Goal: Information Seeking & Learning: Compare options

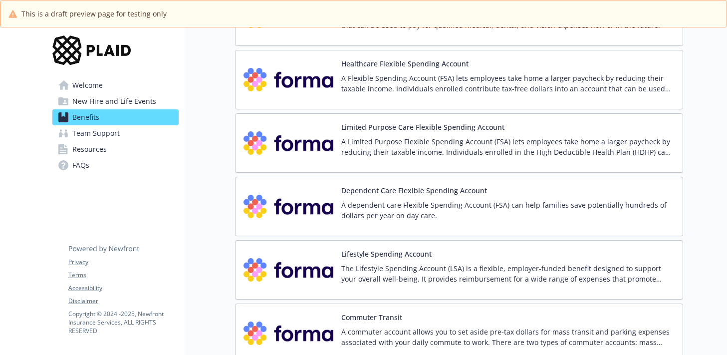
scroll to position [1240, 0]
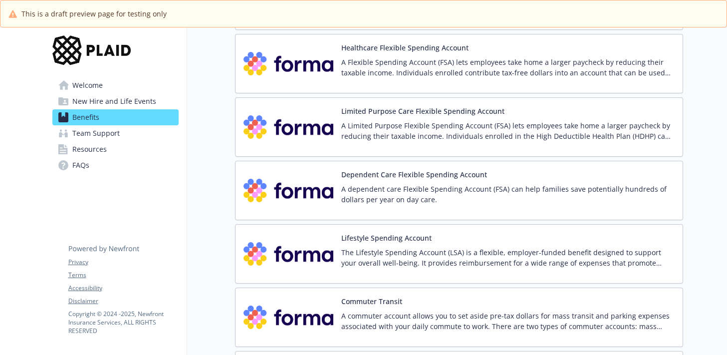
click at [400, 132] on p "A Limited Purpose Flexible Spending Account (FSA) lets employees take home a la…" at bounding box center [507, 130] width 333 height 21
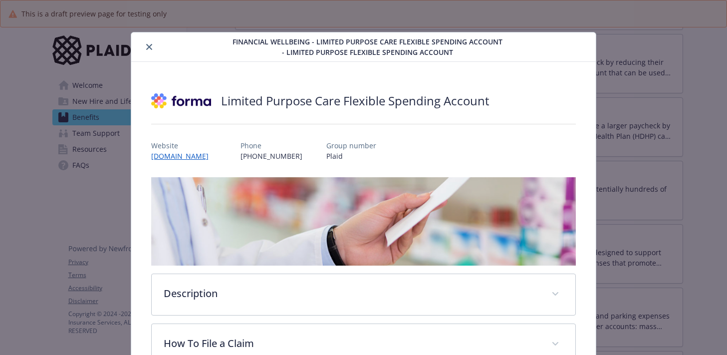
scroll to position [30, 0]
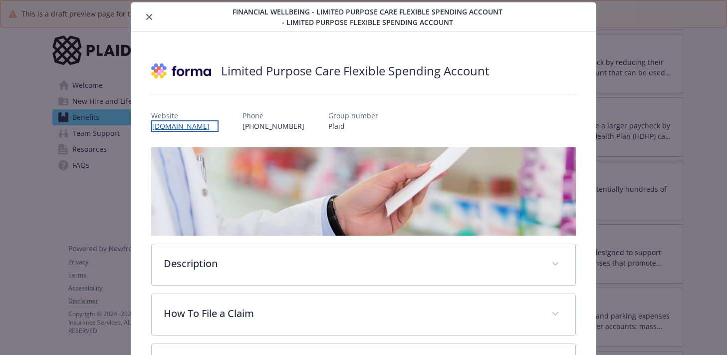
click at [165, 127] on link "[DOMAIN_NAME]" at bounding box center [184, 125] width 67 height 11
click at [153, 14] on button "close" at bounding box center [149, 17] width 12 height 12
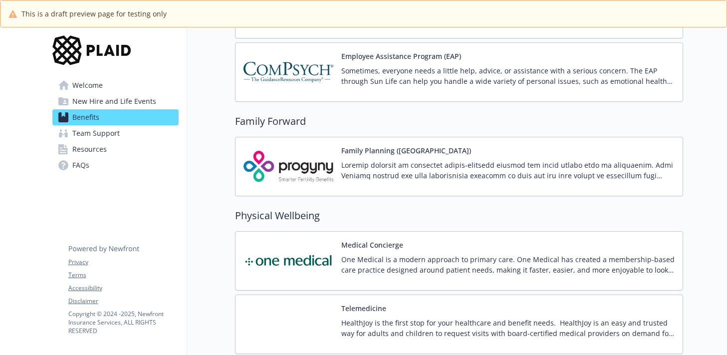
scroll to position [1968, 0]
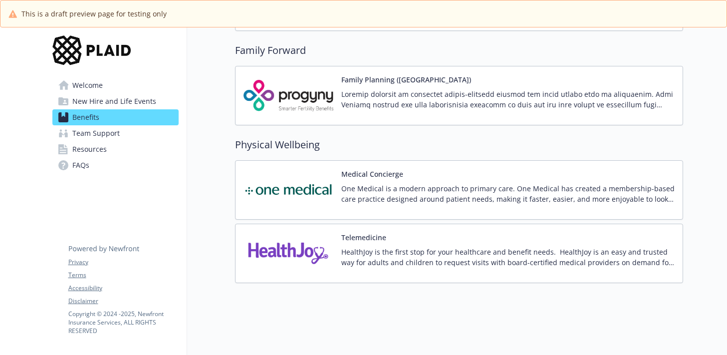
click at [320, 188] on img at bounding box center [289, 190] width 90 height 42
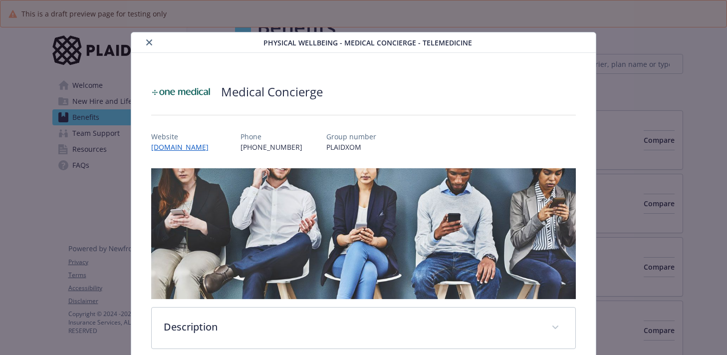
scroll to position [1968, 0]
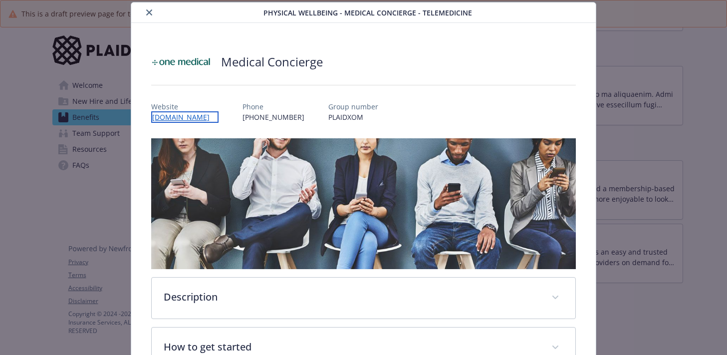
click at [201, 119] on link "[DOMAIN_NAME]" at bounding box center [184, 116] width 67 height 11
click at [148, 15] on icon "close" at bounding box center [149, 12] width 6 height 6
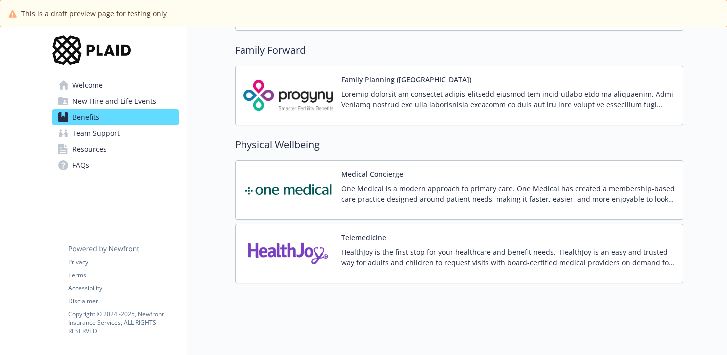
click at [312, 236] on img at bounding box center [289, 253] width 90 height 42
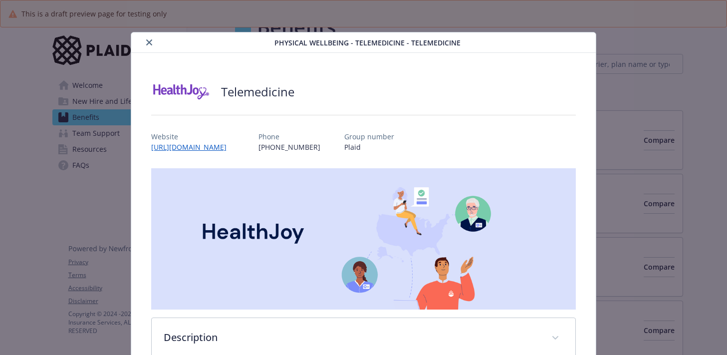
scroll to position [1968, 0]
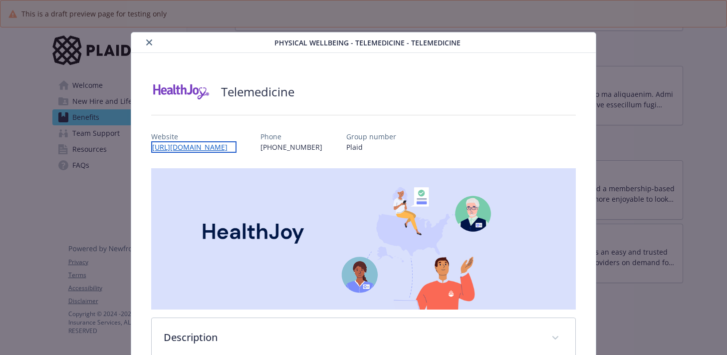
click at [237, 148] on link "[URL][DOMAIN_NAME]" at bounding box center [193, 146] width 85 height 11
click at [150, 42] on icon "close" at bounding box center [149, 42] width 6 height 6
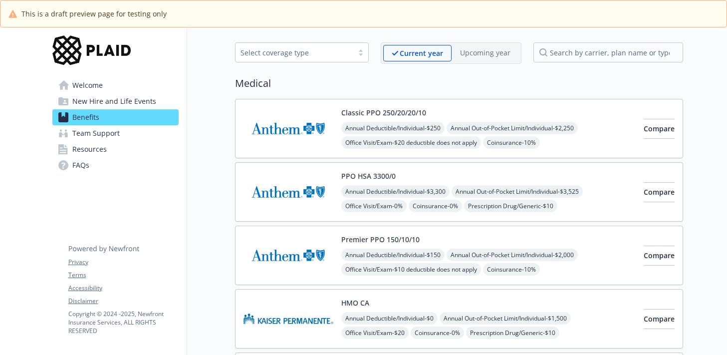
scroll to position [44, 0]
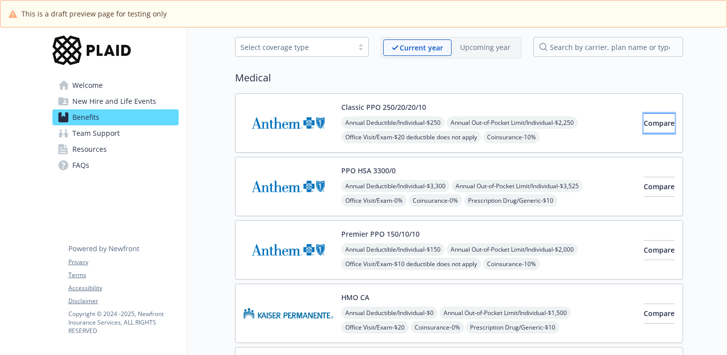
click at [647, 122] on span "Compare" at bounding box center [659, 122] width 31 height 9
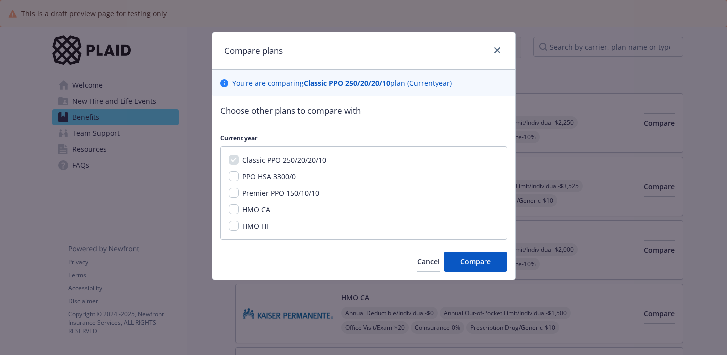
click at [288, 196] on span "Premier PPO 150/10/10" at bounding box center [281, 192] width 77 height 9
click at [239, 196] on input "Premier PPO 150/10/10" at bounding box center [234, 193] width 10 height 10
checkbox input "true"
click at [480, 266] on span "Compare" at bounding box center [475, 261] width 31 height 9
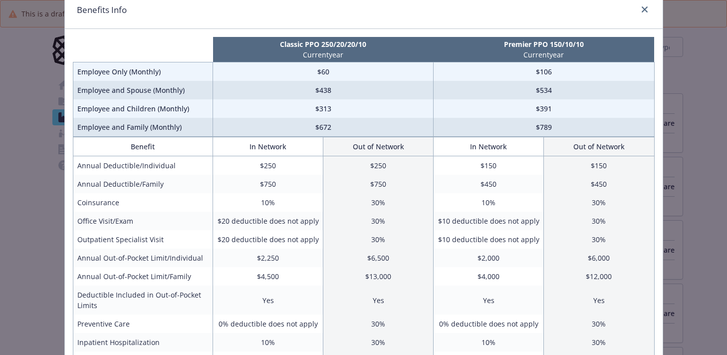
scroll to position [0, 0]
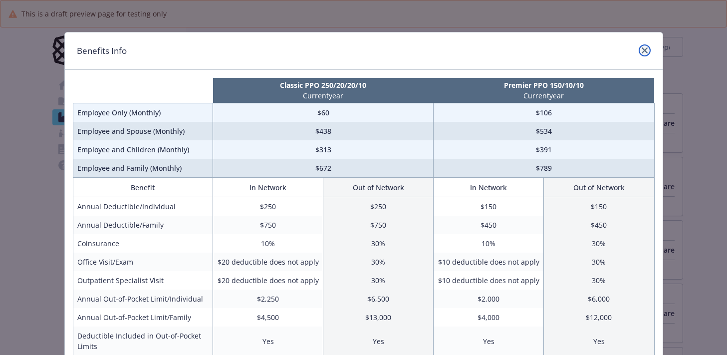
click at [639, 48] on link "close" at bounding box center [645, 50] width 12 height 12
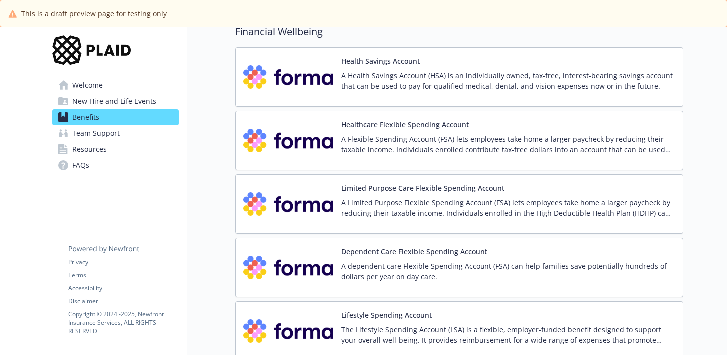
scroll to position [1167, 0]
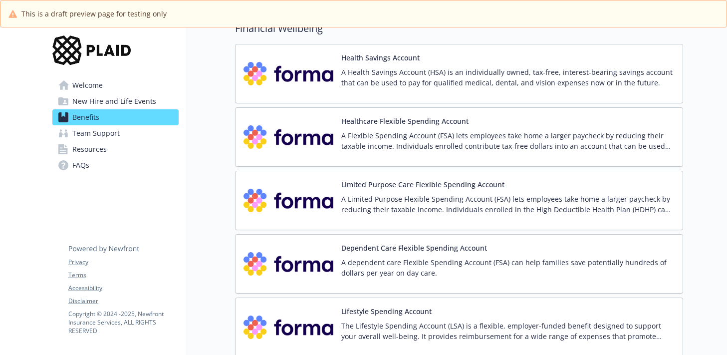
click at [404, 67] on p "A Health Savings Account (HSA) is an individually owned, tax-free, interest-bea…" at bounding box center [507, 77] width 333 height 21
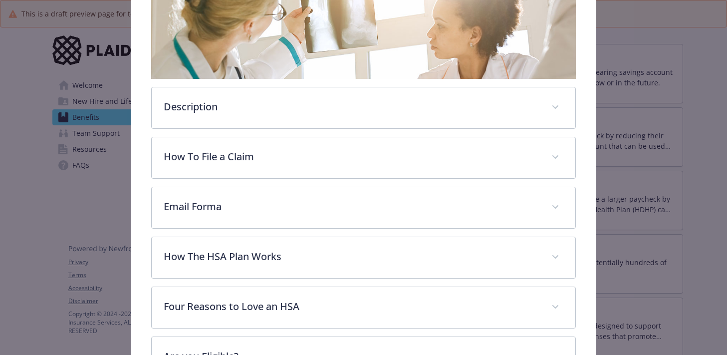
scroll to position [241, 0]
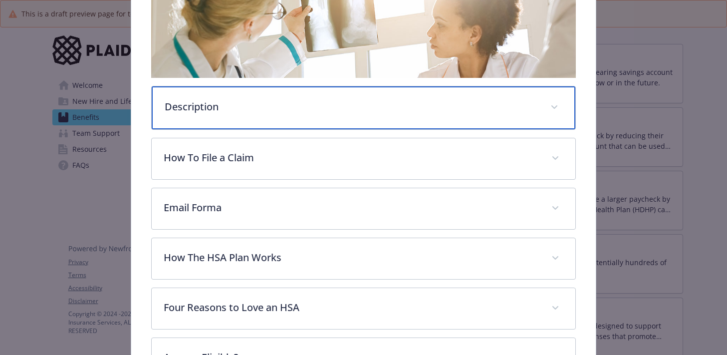
click at [318, 107] on p "Description" at bounding box center [351, 106] width 373 height 15
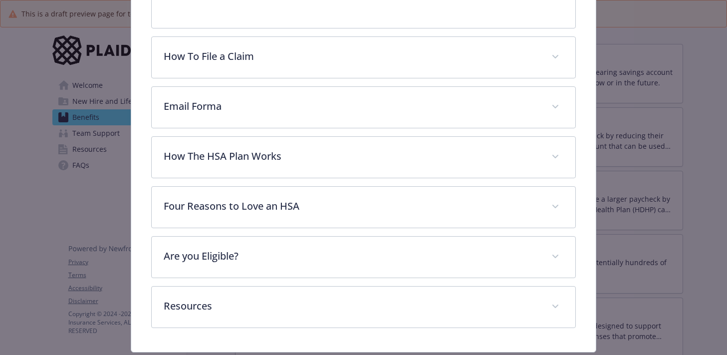
scroll to position [402, 0]
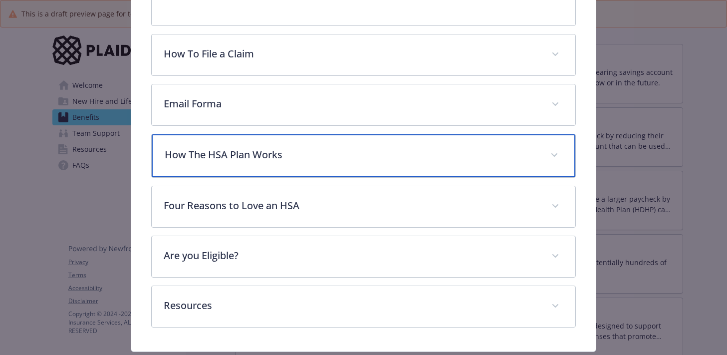
click at [287, 173] on div "How The HSA Plan Works" at bounding box center [363, 155] width 423 height 43
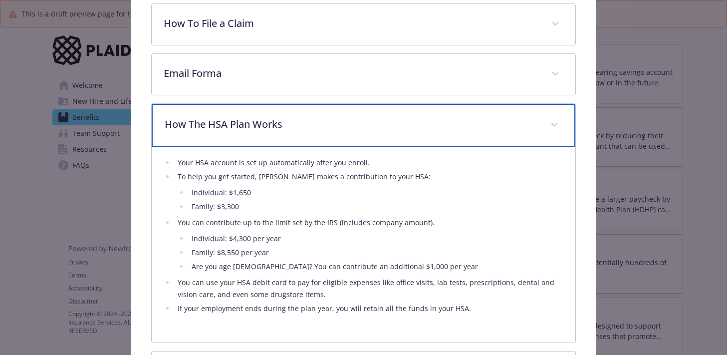
scroll to position [433, 0]
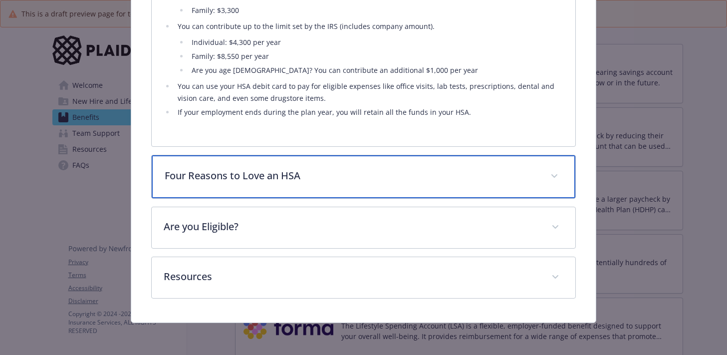
click at [275, 176] on p "Four Reasons to Love an HSA" at bounding box center [351, 175] width 373 height 15
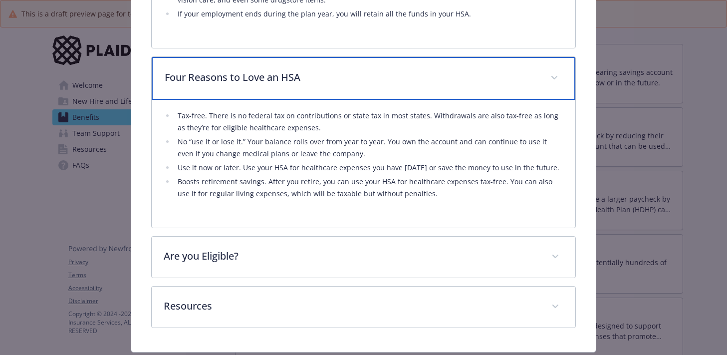
scroll to position [755, 0]
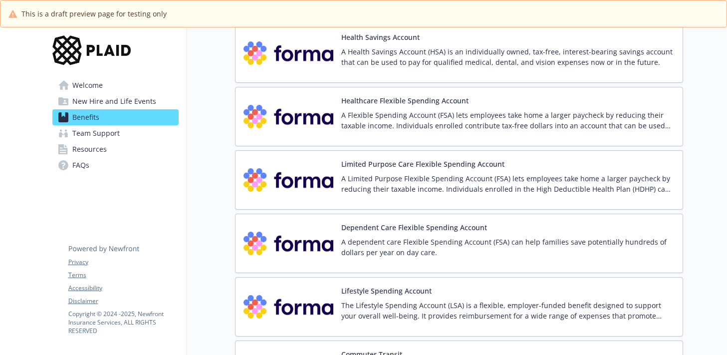
click at [381, 227] on button "Dependent Care Flexible Spending Account" at bounding box center [414, 227] width 146 height 10
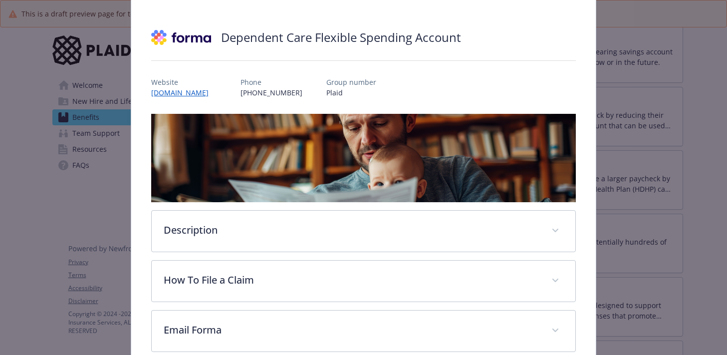
scroll to position [169, 0]
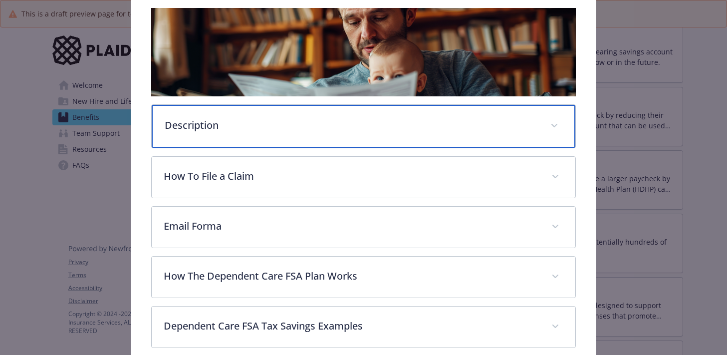
click at [317, 140] on div "Description" at bounding box center [363, 126] width 423 height 43
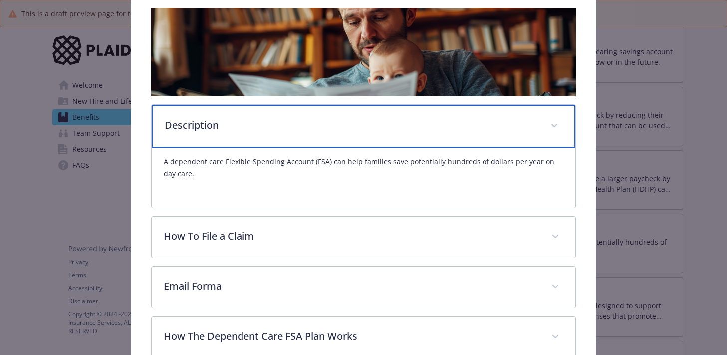
click at [327, 123] on p "Description" at bounding box center [351, 125] width 373 height 15
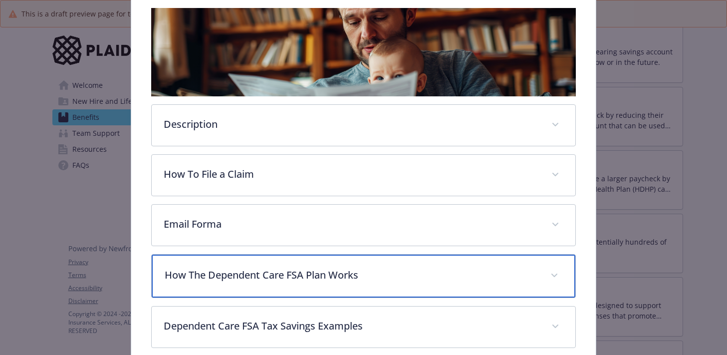
click at [305, 261] on div "How The Dependent Care FSA Plan Works" at bounding box center [363, 276] width 423 height 43
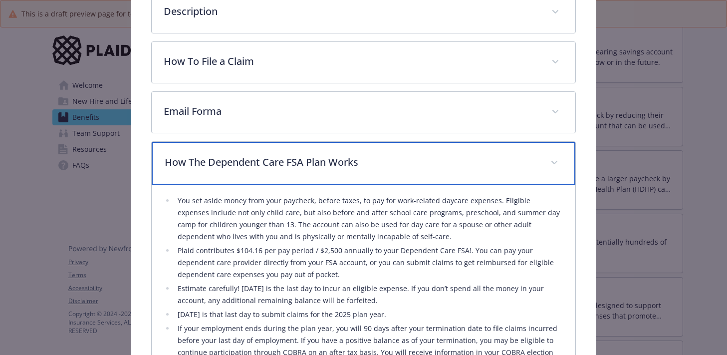
scroll to position [318, 0]
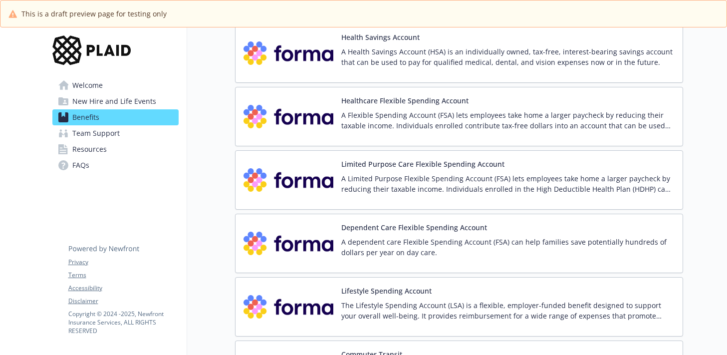
click at [430, 190] on p "A Limited Purpose Flexible Spending Account (FSA) lets employees take home a la…" at bounding box center [507, 183] width 333 height 21
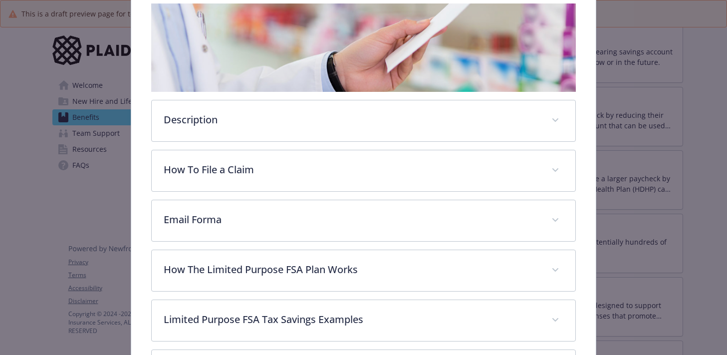
scroll to position [194, 0]
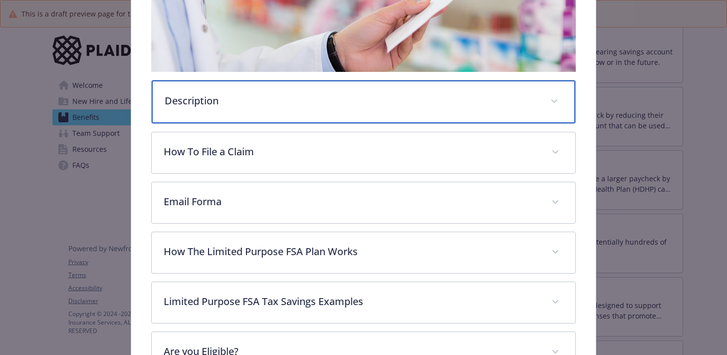
click at [301, 102] on p "Description" at bounding box center [351, 100] width 373 height 15
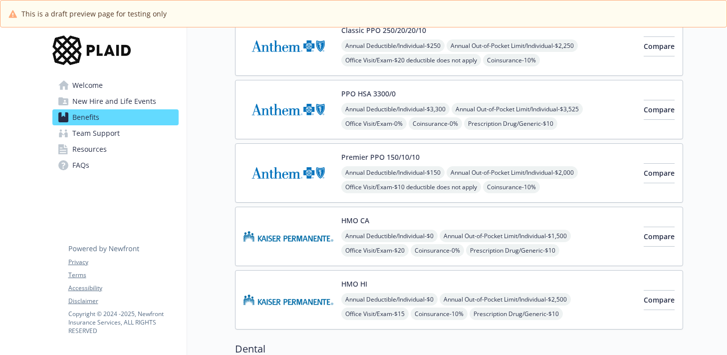
scroll to position [54, 0]
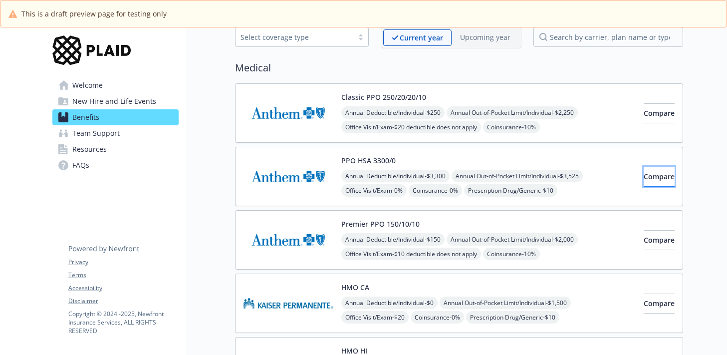
click at [644, 174] on span "Compare" at bounding box center [659, 176] width 31 height 9
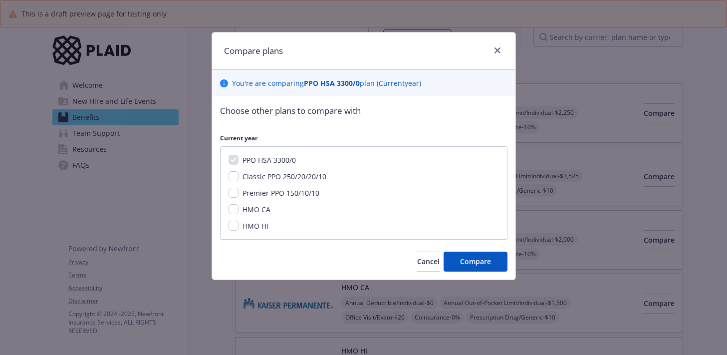
click at [313, 177] on span "Classic PPO 250/20/20/10" at bounding box center [285, 176] width 84 height 9
click at [239, 177] on input "Classic PPO 250/20/20/10" at bounding box center [234, 176] width 10 height 10
checkbox input "true"
click at [483, 260] on span "Compare" at bounding box center [475, 261] width 31 height 9
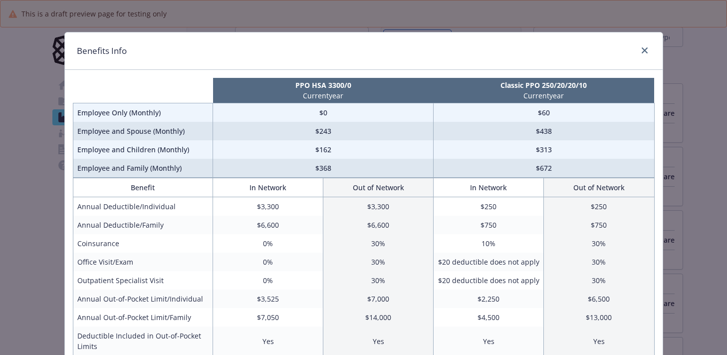
scroll to position [2, 0]
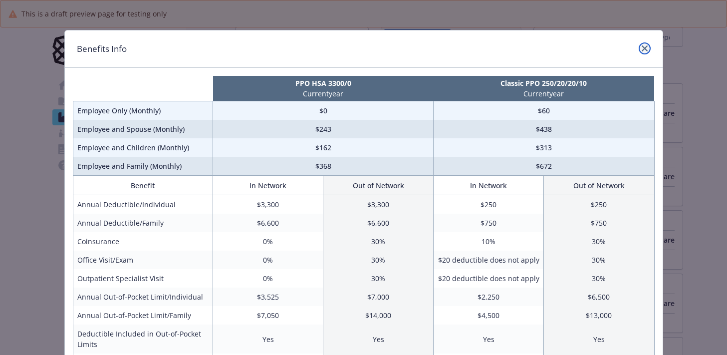
click at [647, 46] on icon "close" at bounding box center [645, 48] width 6 height 6
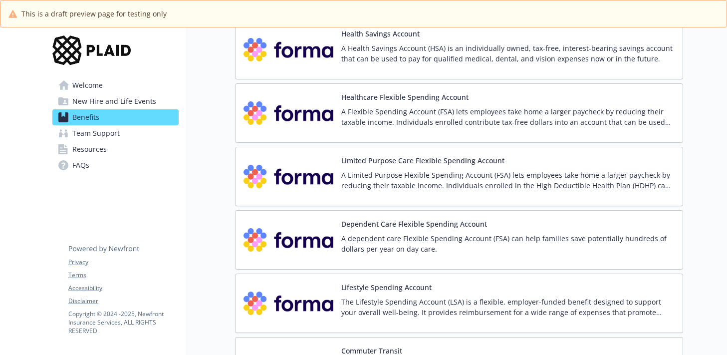
scroll to position [1158, 0]
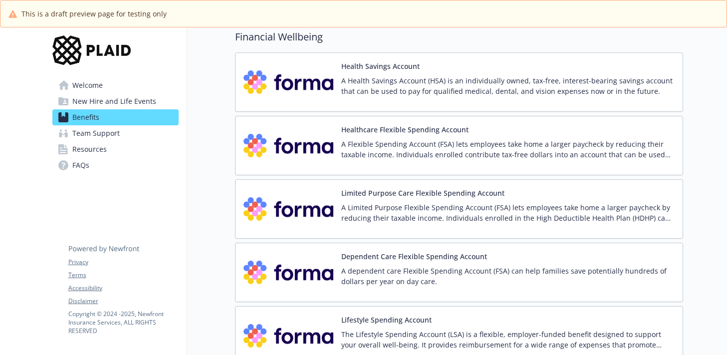
click at [396, 152] on p "A Flexible Spending Account (FSA) lets employees take home a larger paycheck by…" at bounding box center [507, 149] width 333 height 21
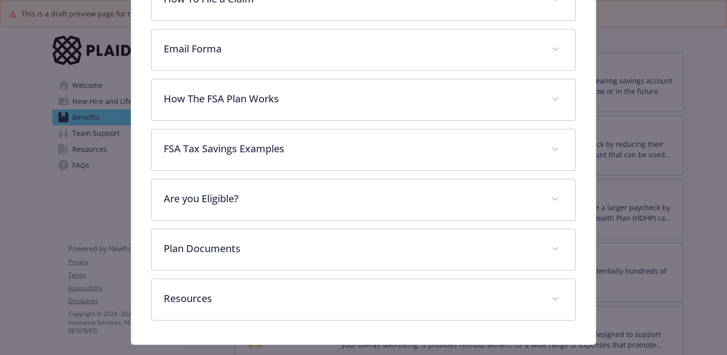
scroll to position [349, 0]
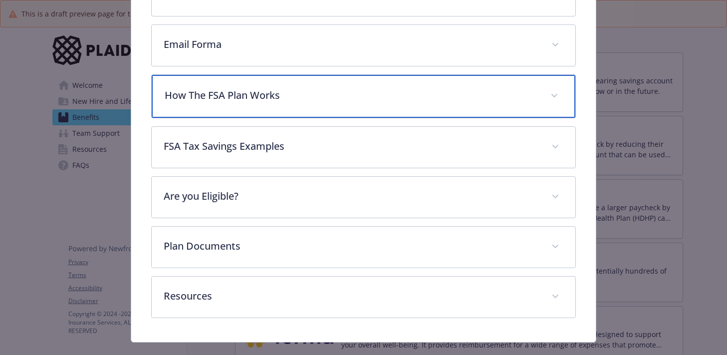
click at [305, 95] on p "How The FSA Plan Works" at bounding box center [351, 95] width 373 height 15
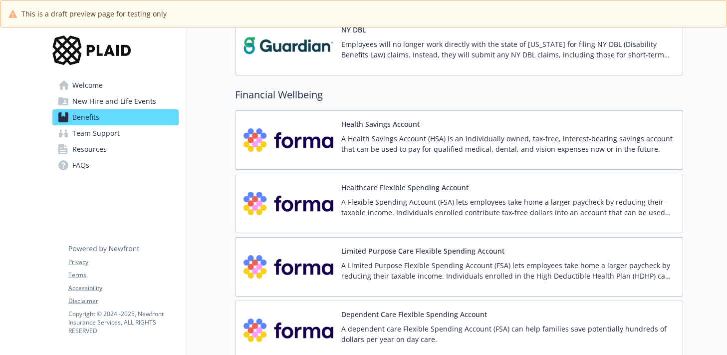
scroll to position [1058, 0]
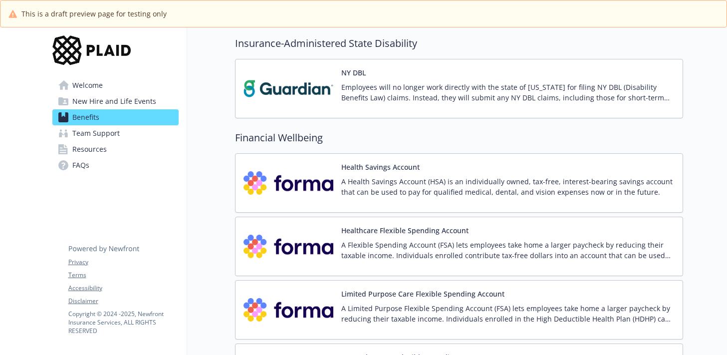
click at [426, 176] on p "A Health Savings Account (HSA) is an individually owned, tax-free, interest-bea…" at bounding box center [507, 186] width 333 height 21
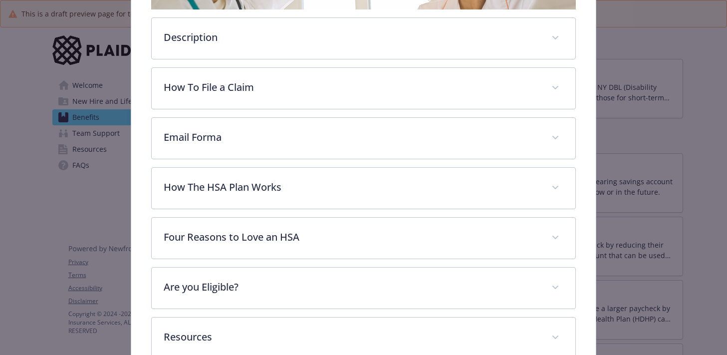
scroll to position [311, 0]
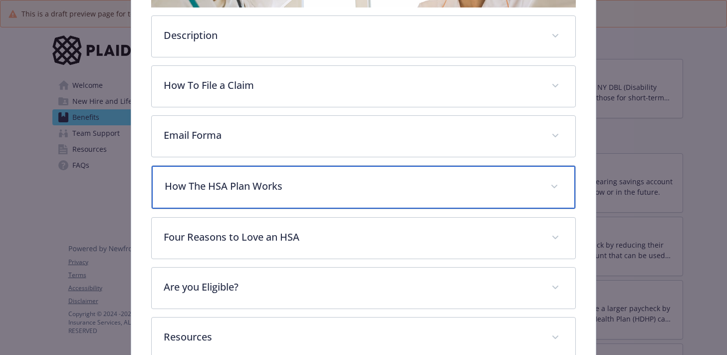
click at [350, 187] on p "How The HSA Plan Works" at bounding box center [351, 186] width 373 height 15
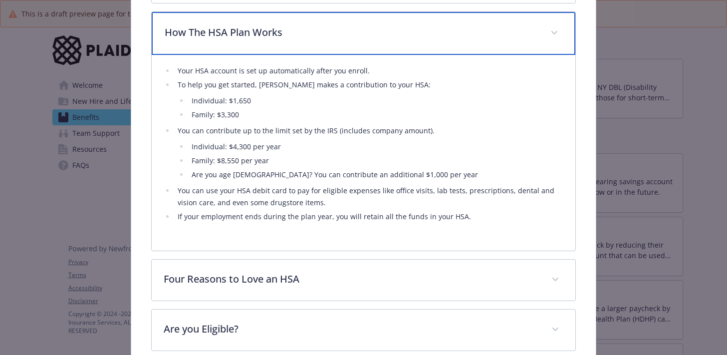
scroll to position [493, 0]
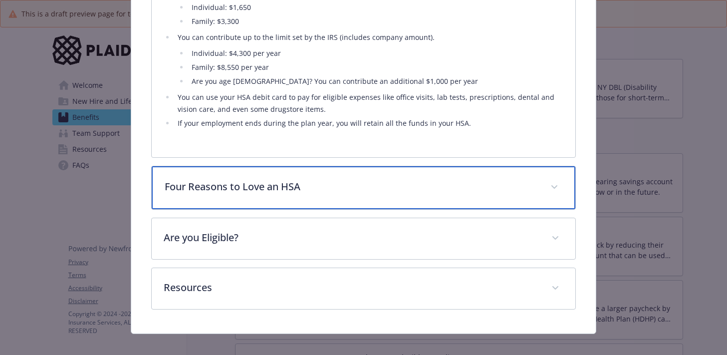
click at [400, 184] on p "Four Reasons to Love an HSA" at bounding box center [351, 186] width 373 height 15
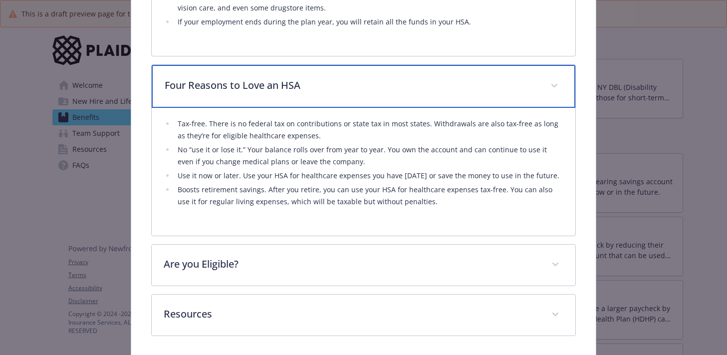
scroll to position [658, 0]
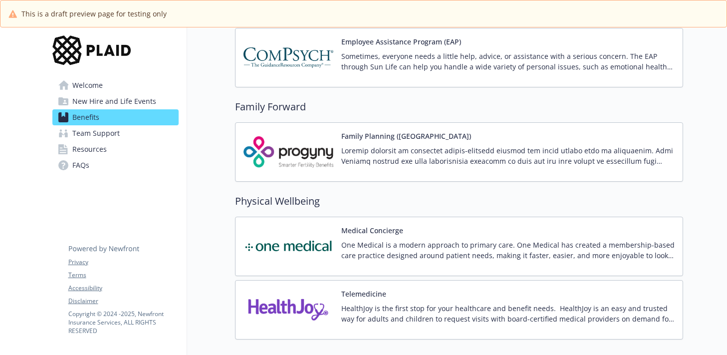
scroll to position [1968, 0]
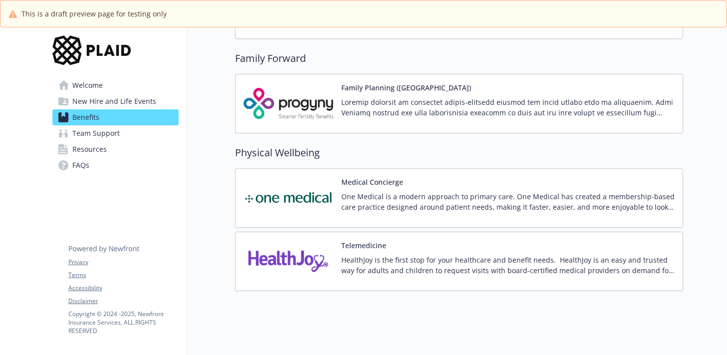
click at [378, 195] on p "One Medical is a modern approach to primary care. One Medical has created a mem…" at bounding box center [507, 201] width 333 height 21
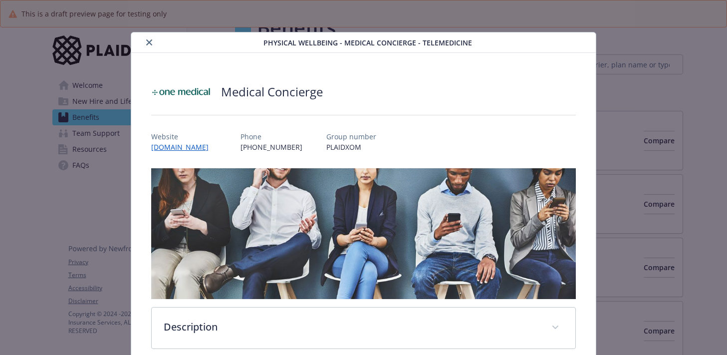
scroll to position [30, 0]
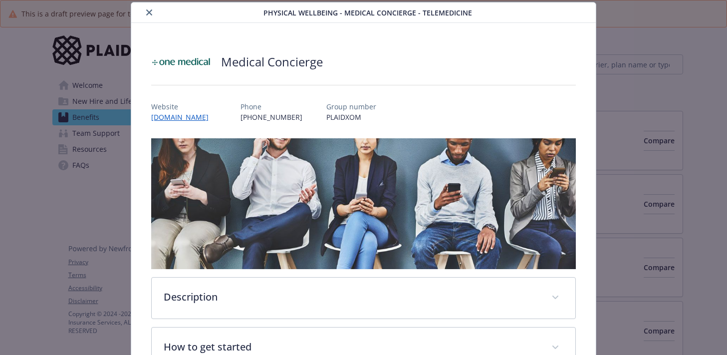
click at [342, 119] on p "PLAIDXOM" at bounding box center [351, 117] width 50 height 10
copy p "PLAIDXOM"
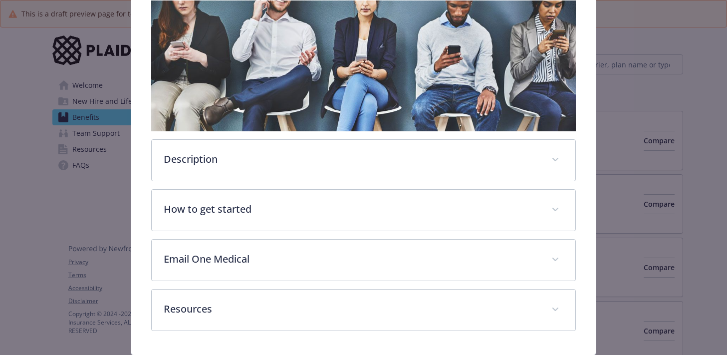
scroll to position [200, 0]
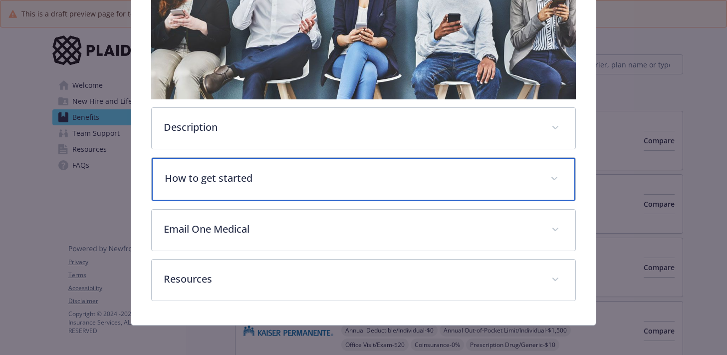
click at [297, 181] on p "How to get started" at bounding box center [351, 178] width 373 height 15
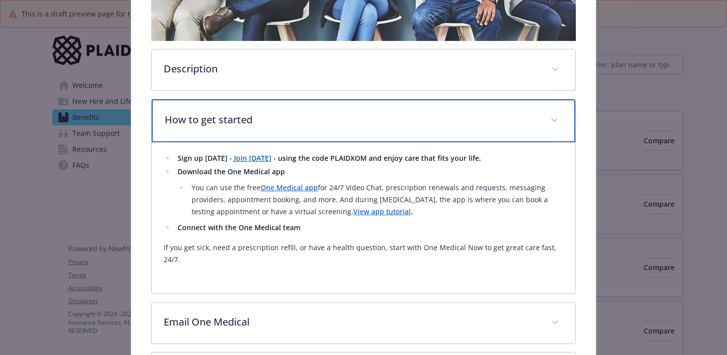
scroll to position [269, 0]
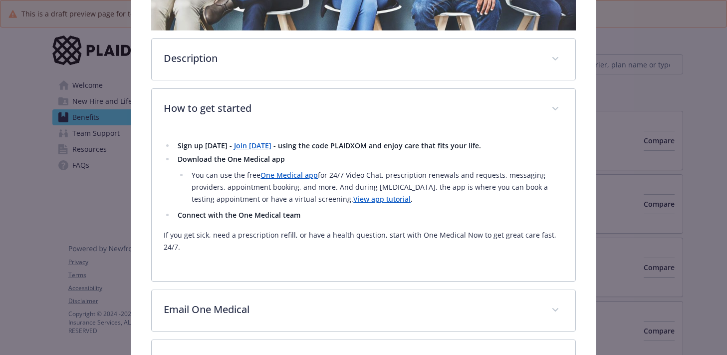
click at [254, 145] on strong "Join [DATE]" at bounding box center [252, 145] width 37 height 9
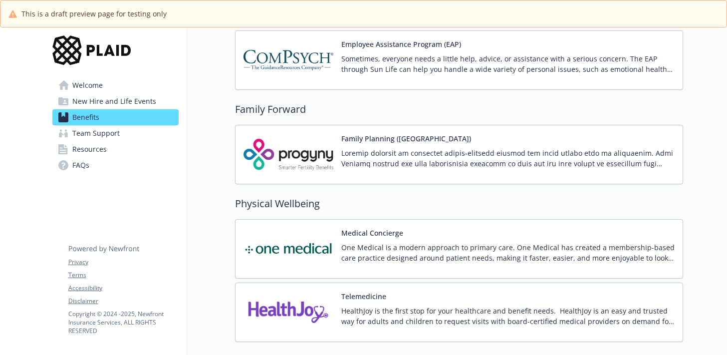
scroll to position [1968, 0]
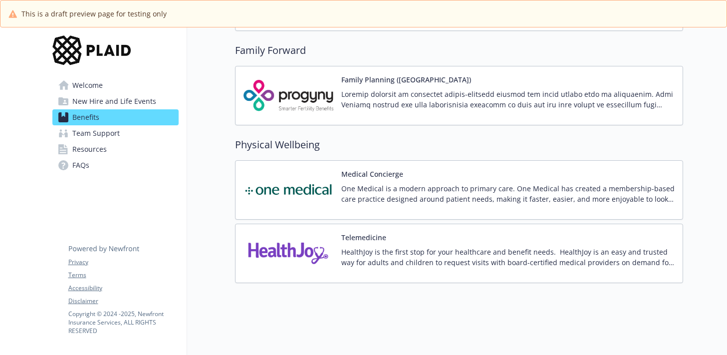
click at [340, 233] on div "Telemedicine HealthJoy is the first stop for your healthcare and benefit needs.…" at bounding box center [459, 253] width 431 height 42
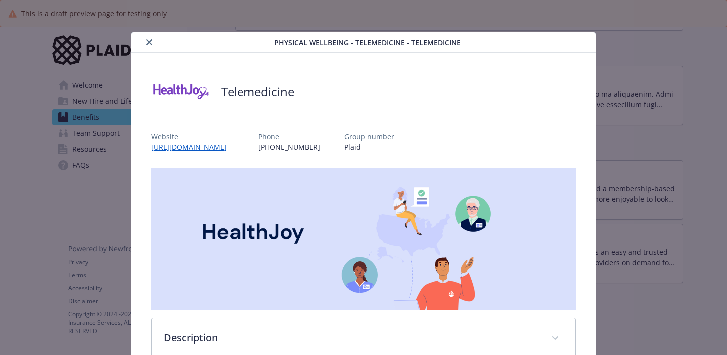
scroll to position [30, 0]
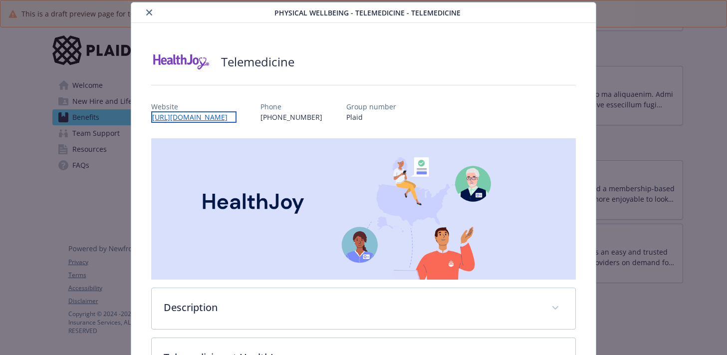
click at [237, 116] on link "[URL][DOMAIN_NAME]" at bounding box center [193, 116] width 85 height 11
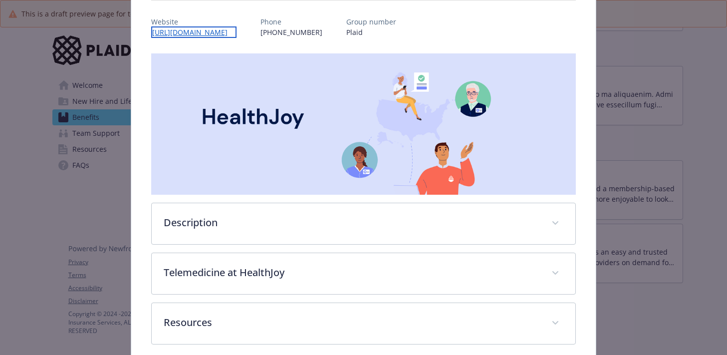
scroll to position [161, 0]
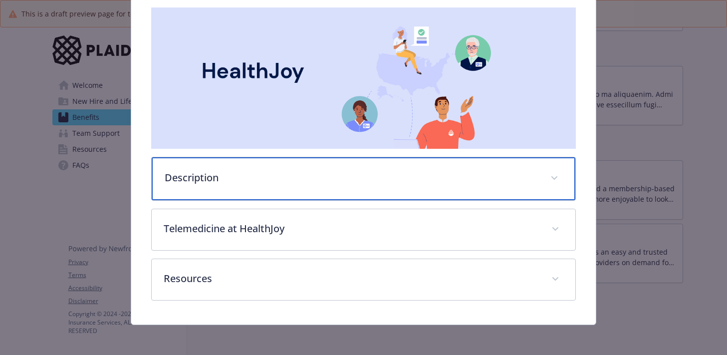
click at [338, 183] on p "Description" at bounding box center [351, 177] width 373 height 15
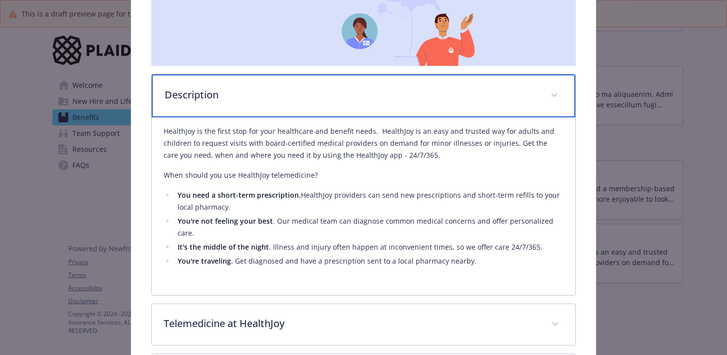
scroll to position [328, 0]
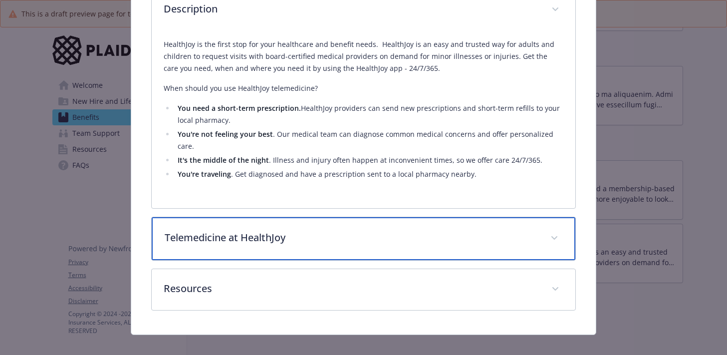
click at [331, 218] on div "Telemedicine at HealthJoy" at bounding box center [363, 238] width 423 height 43
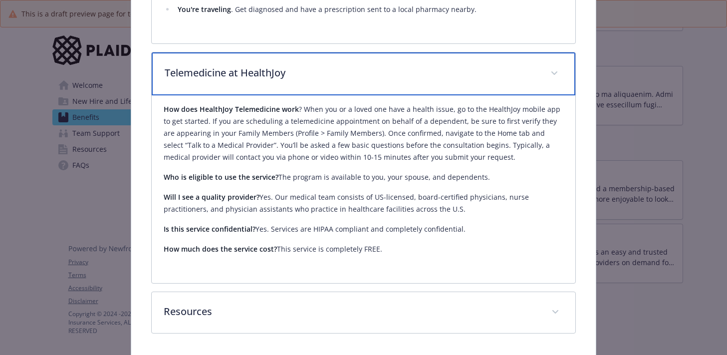
scroll to position [494, 0]
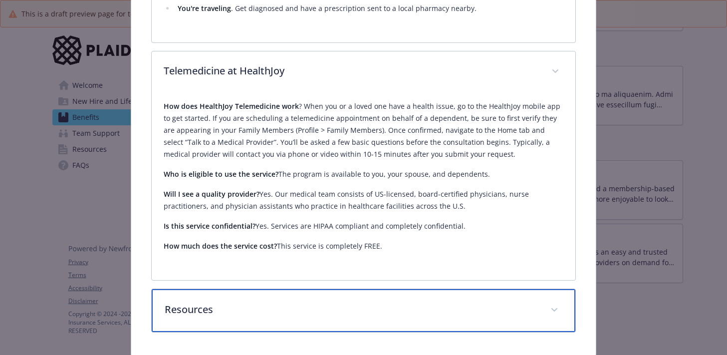
click at [263, 289] on div "Resources" at bounding box center [363, 310] width 423 height 43
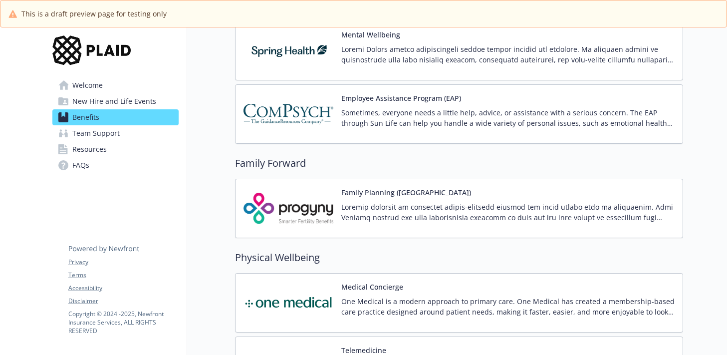
scroll to position [1808, 0]
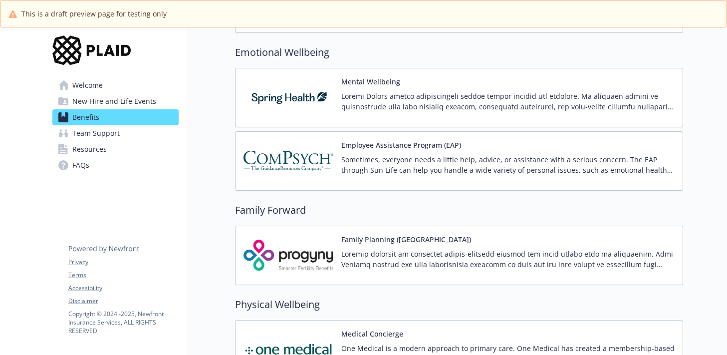
click at [114, 130] on span "Team Support" at bounding box center [95, 133] width 47 height 16
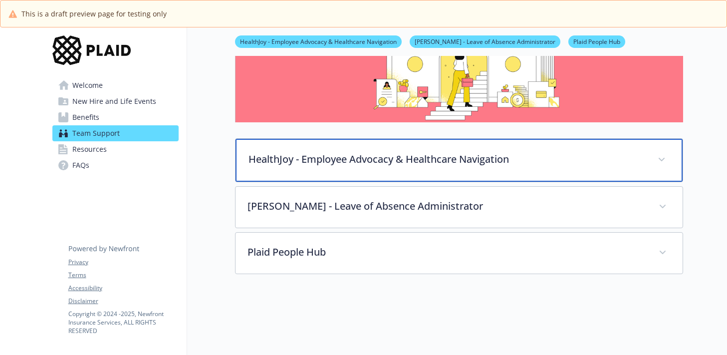
click at [303, 168] on div "HealthJoy - Employee Advocacy & Healthcare Navigation" at bounding box center [459, 160] width 447 height 43
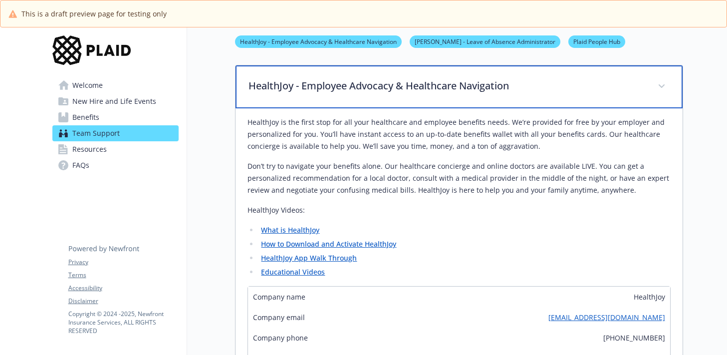
scroll to position [207, 0]
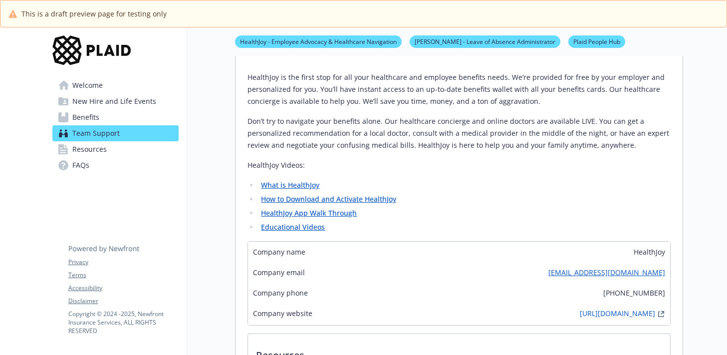
click at [338, 198] on link "How to Download and Activate HealthJoy" at bounding box center [328, 198] width 135 height 9
